Goal: Task Accomplishment & Management: Use online tool/utility

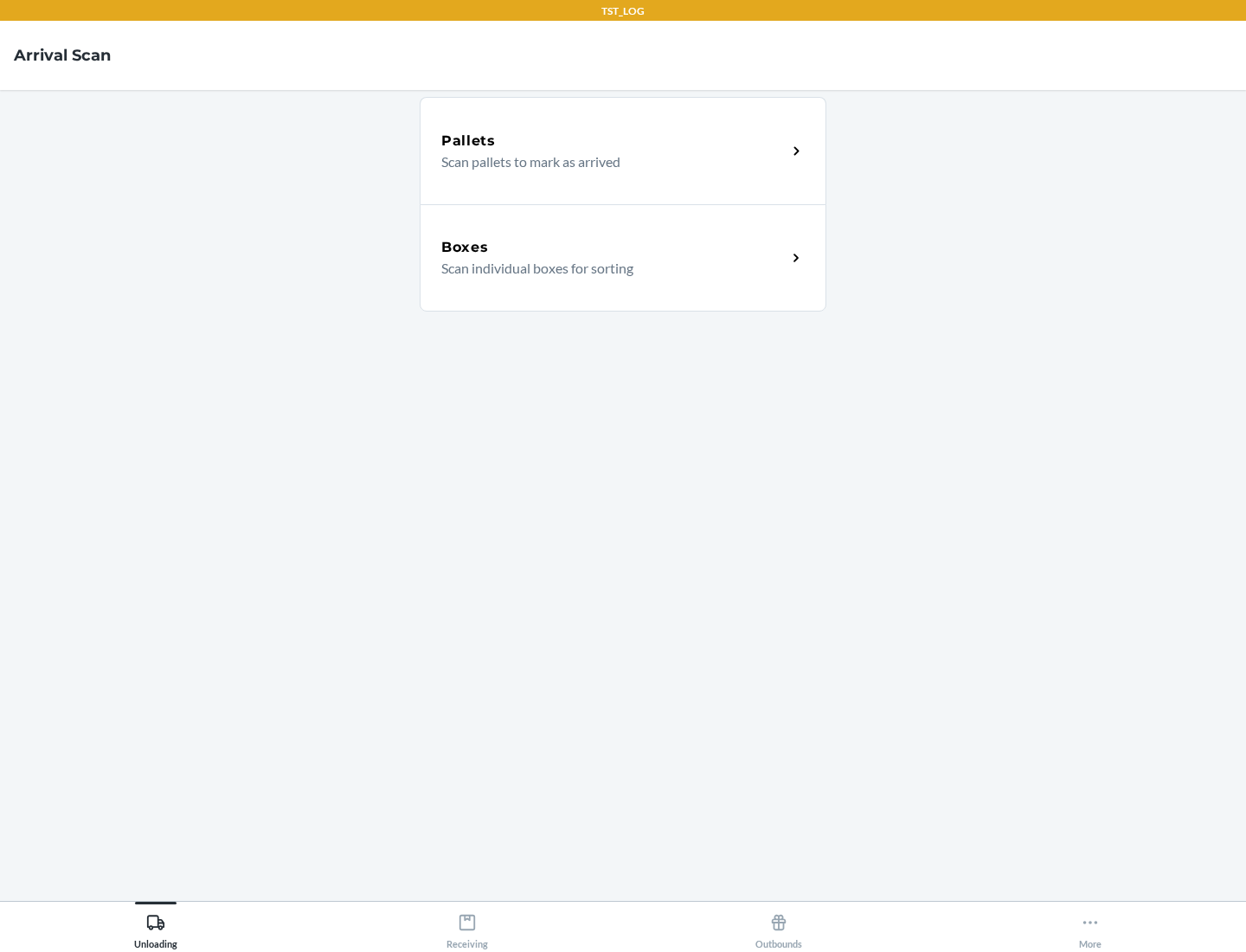
click at [613, 247] on div "Boxes" at bounding box center [614, 247] width 345 height 21
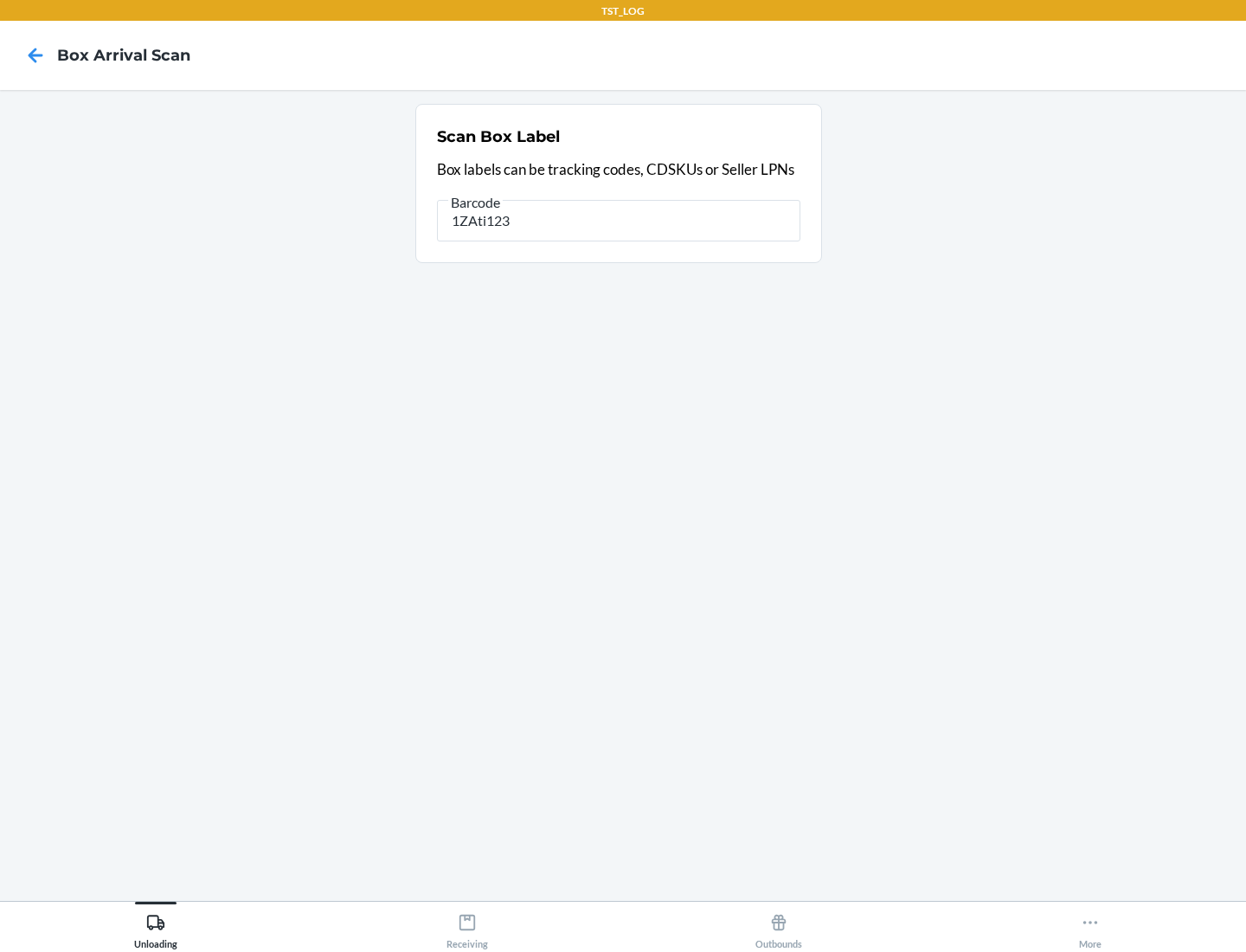
type input "1ZAti123"
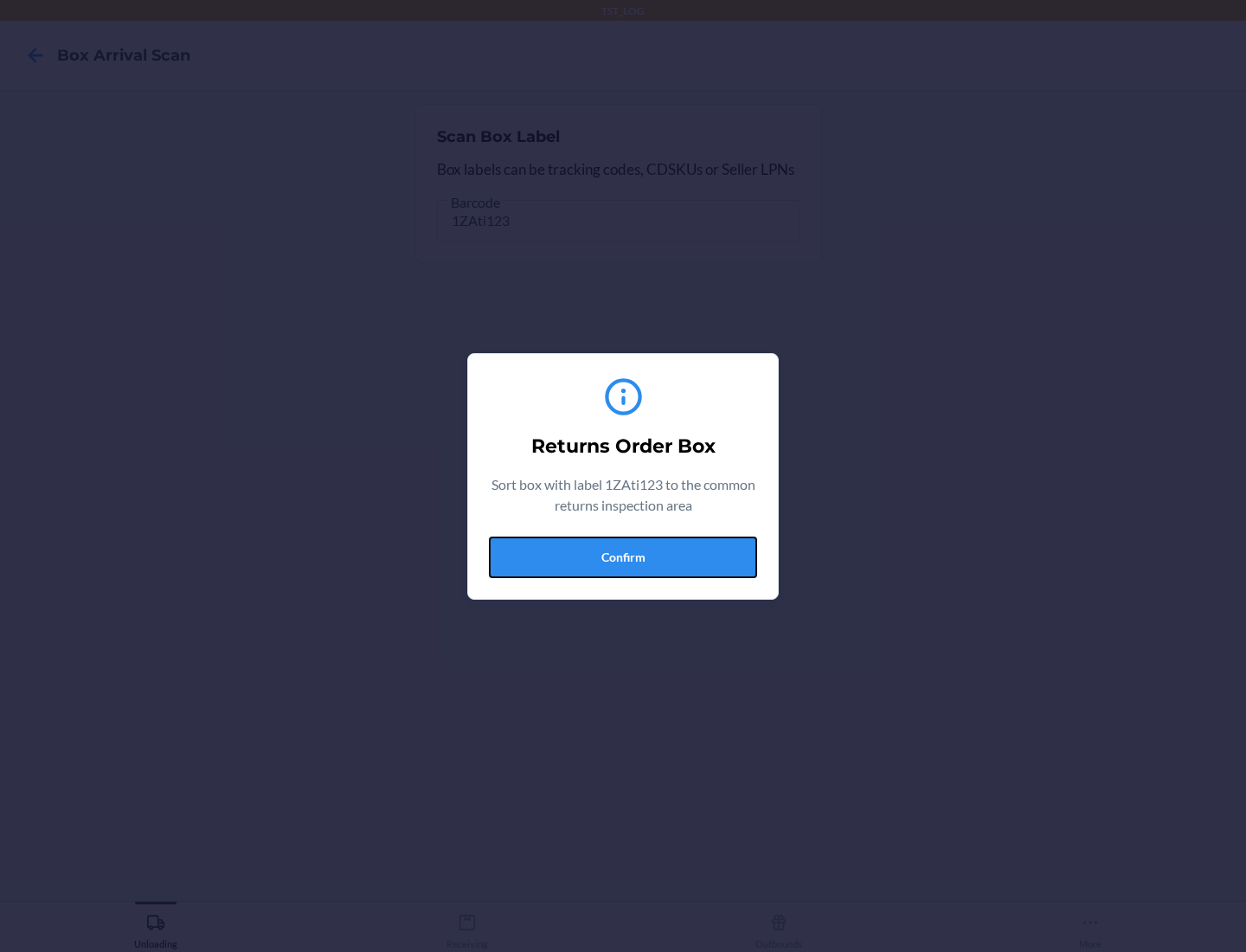
click at [623, 556] on button "Confirm" at bounding box center [623, 557] width 268 height 41
